Goal: Answer question/provide support

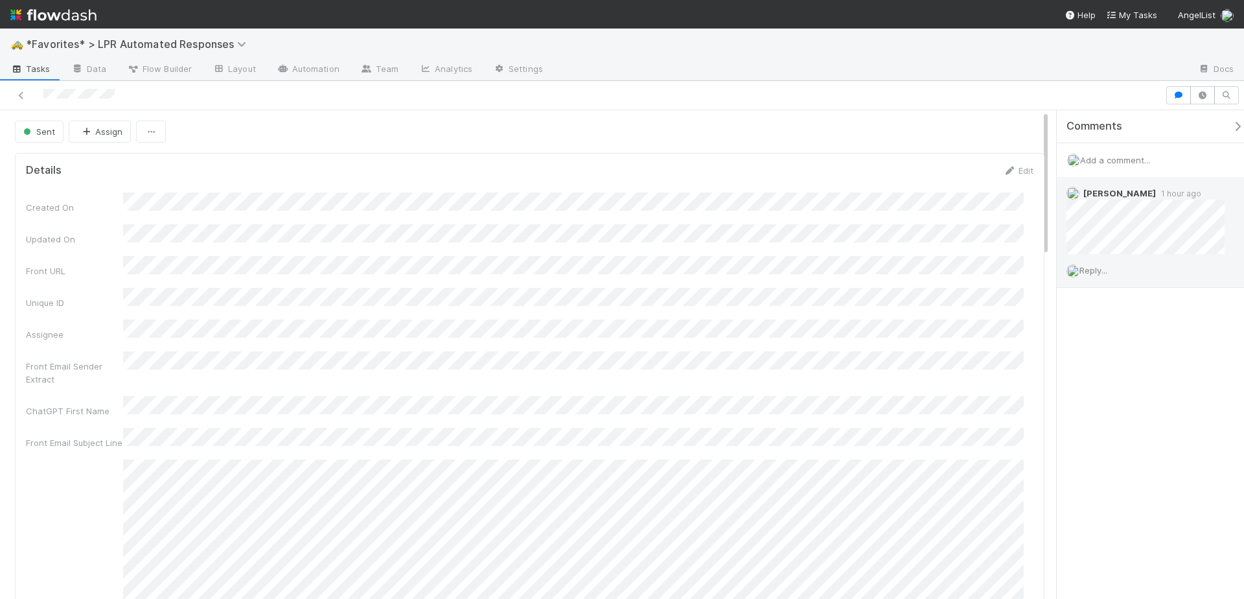
click at [1099, 270] on span "Reply..." at bounding box center [1093, 270] width 28 height 10
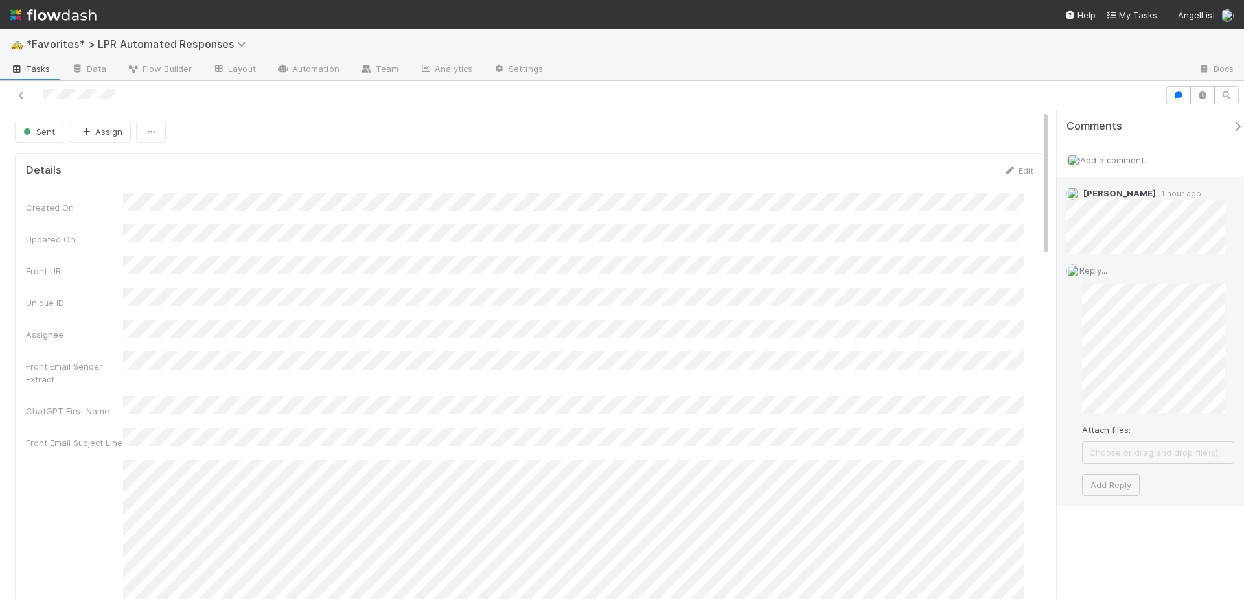
click at [1140, 470] on div "Attach files: Choose or drag and drop file(s) Add Reply" at bounding box center [1158, 390] width 152 height 212
drag, startPoint x: 1121, startPoint y: 481, endPoint x: 1128, endPoint y: 420, distance: 60.7
click at [1121, 481] on button "Add Reply" at bounding box center [1111, 485] width 58 height 22
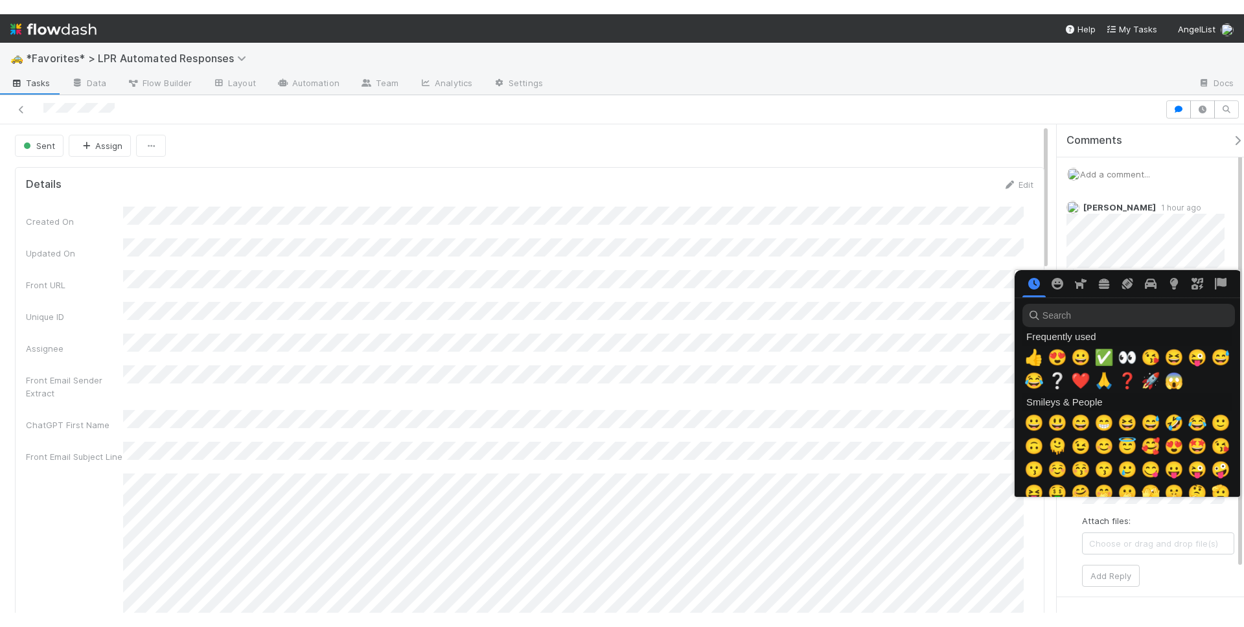
scroll to position [0, 5]
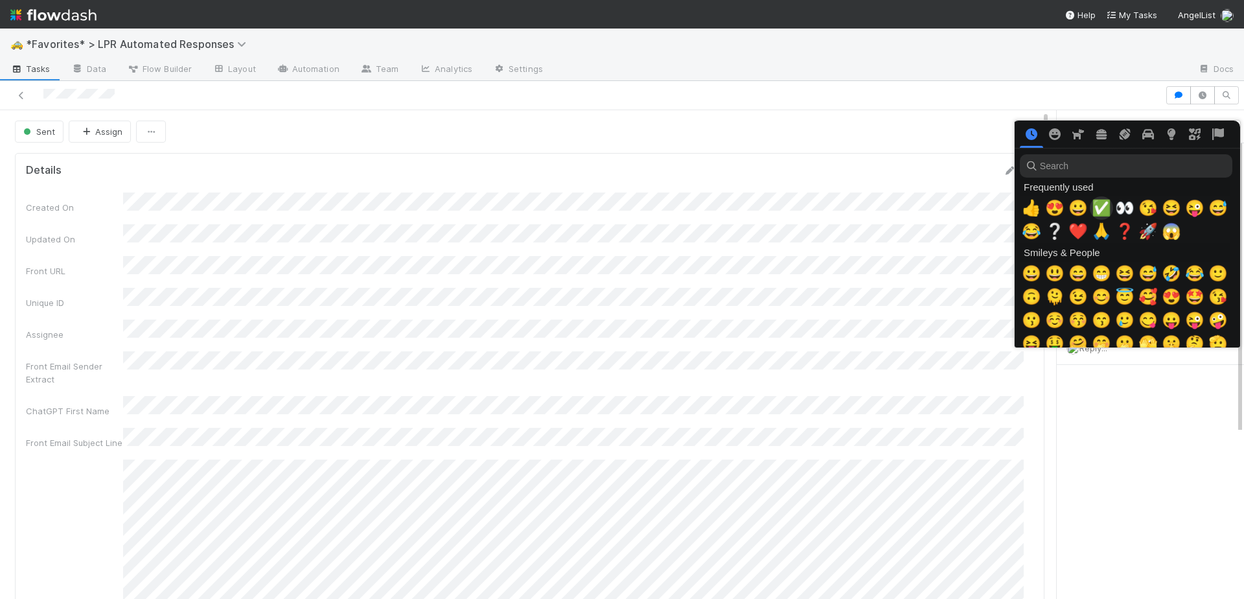
drag, startPoint x: 1097, startPoint y: 205, endPoint x: 1058, endPoint y: 135, distance: 80.0
click at [1097, 205] on span "✅" at bounding box center [1101, 208] width 19 height 18
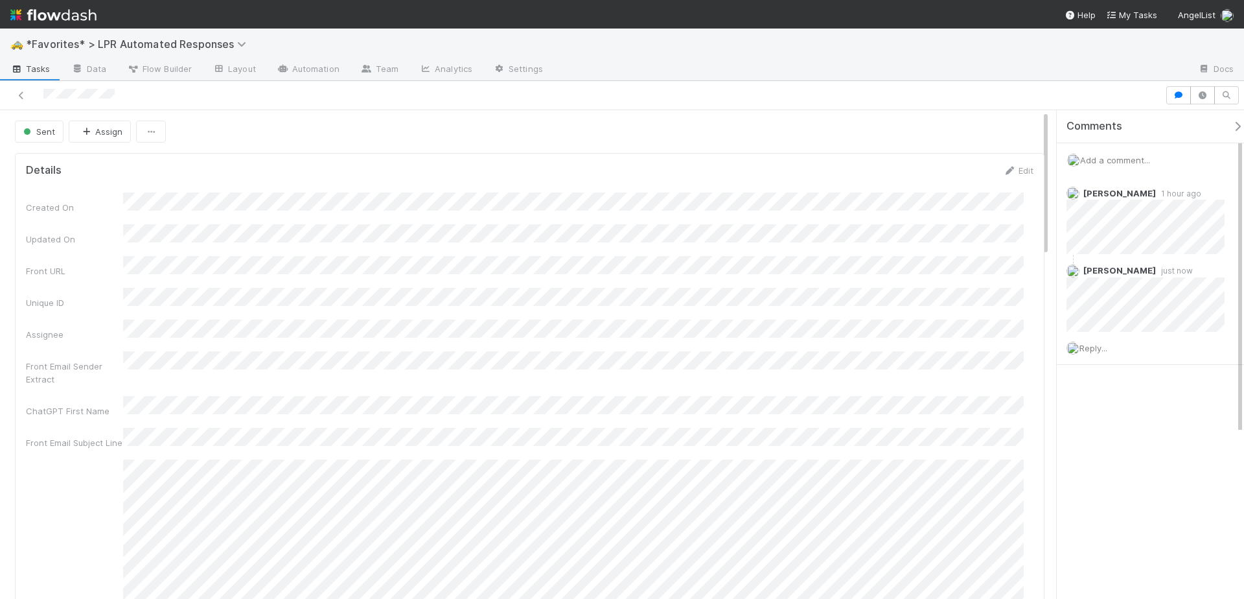
click at [1047, 100] on div at bounding box center [582, 95] width 1154 height 18
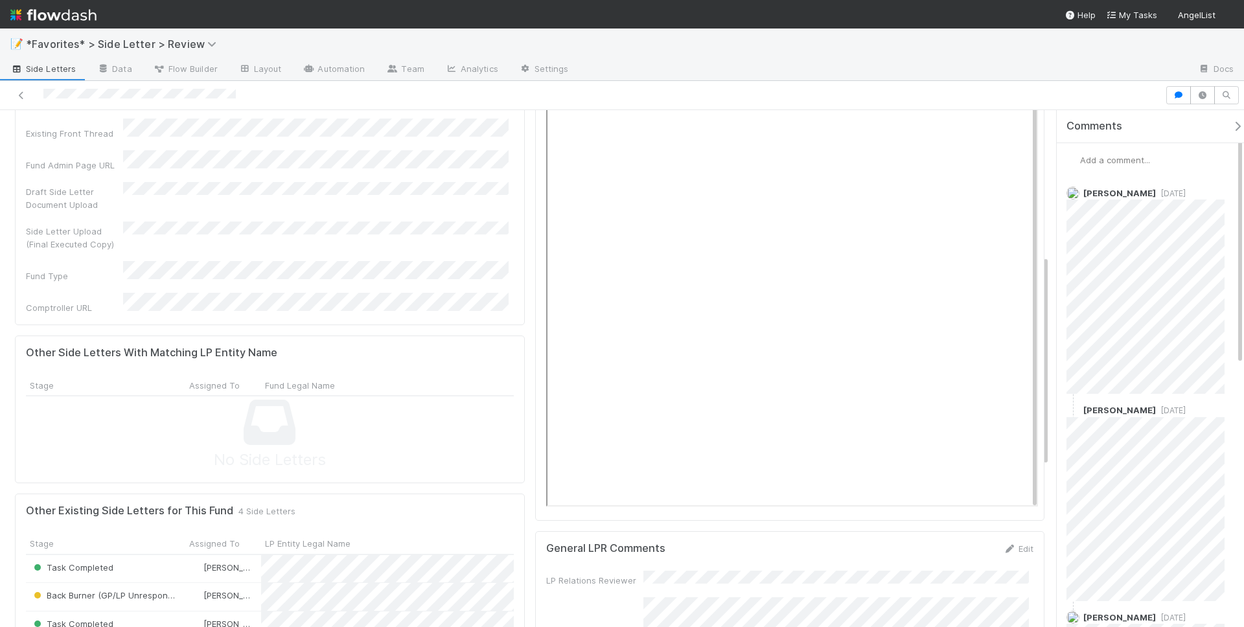
scroll to position [356, 0]
